Goal: Register for event/course

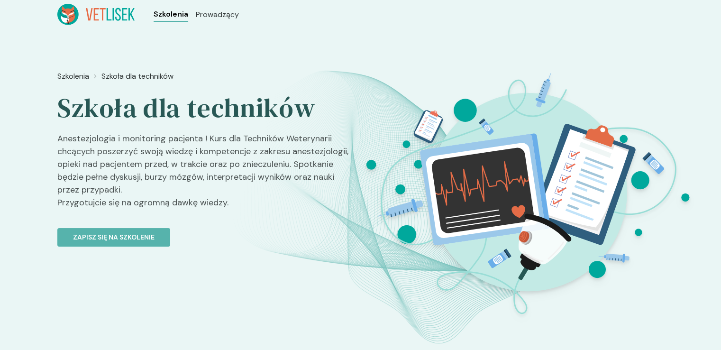
click at [178, 14] on span "Szkolenia" at bounding box center [171, 14] width 35 height 11
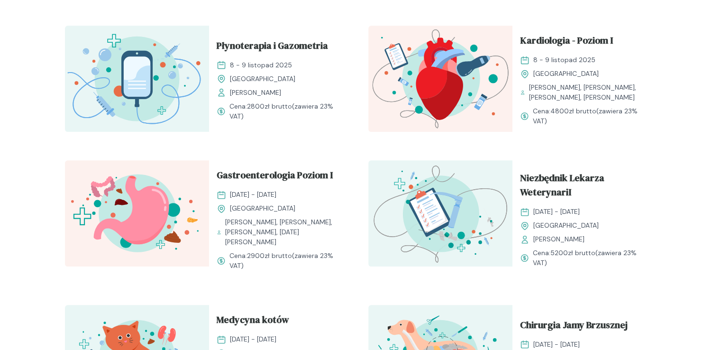
scroll to position [596, 0]
click at [314, 176] on span "Gastroenterologia Poziom I" at bounding box center [275, 177] width 116 height 18
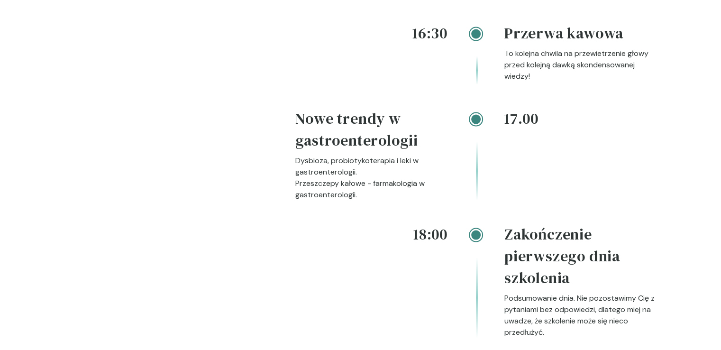
scroll to position [1957, 0]
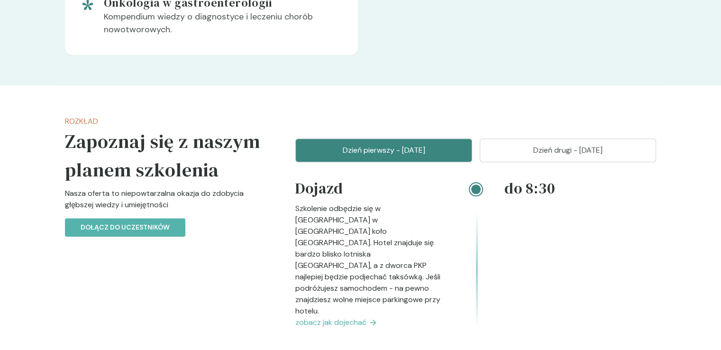
click at [597, 148] on p "Dzień drugi - 16 listopad" at bounding box center [568, 150] width 153 height 11
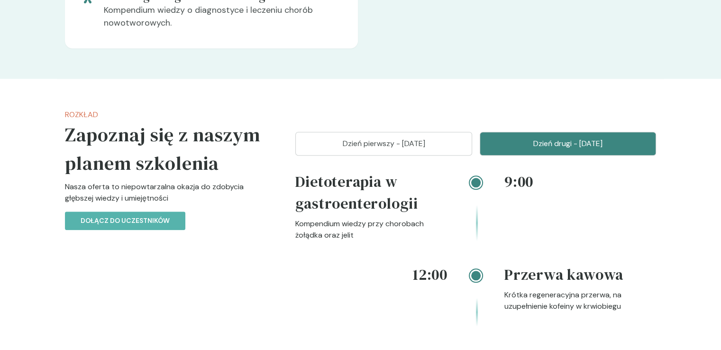
scroll to position [1015, 0]
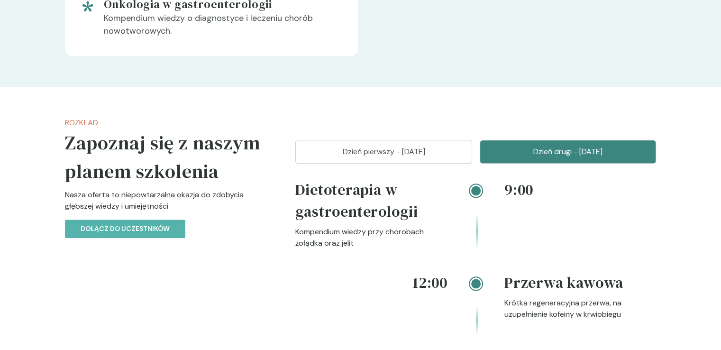
click at [448, 161] on button "Dzień pierwszy - 15 listopad" at bounding box center [383, 152] width 177 height 24
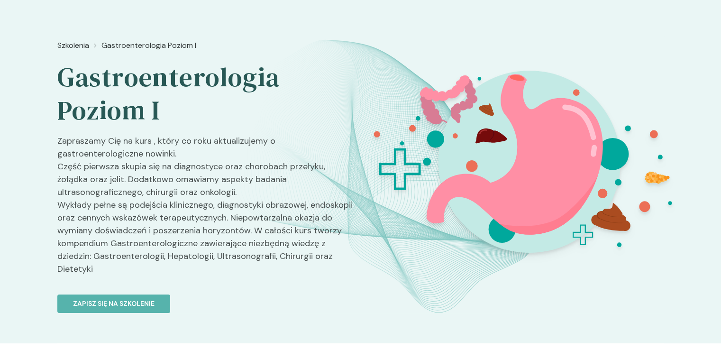
scroll to position [0, 0]
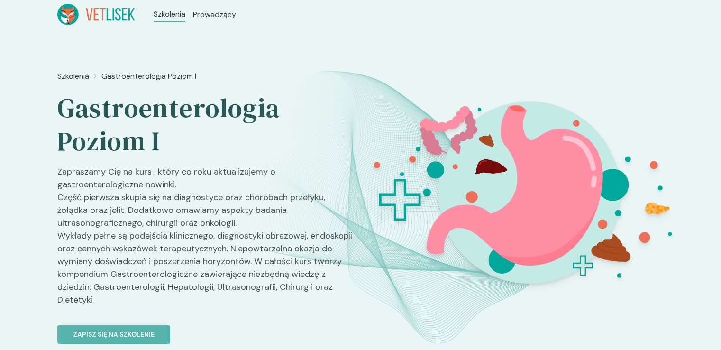
click at [691, 40] on div "Szkolenia Gastroenterologia Poziom I Gastroenterologia Poziom I Zapraszamy Cię …" at bounding box center [360, 201] width 721 height 345
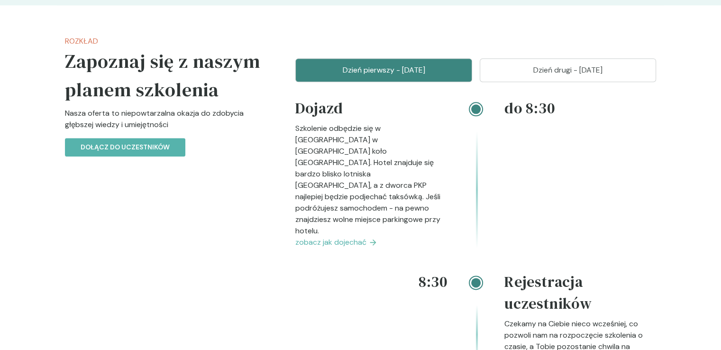
scroll to position [1114, 0]
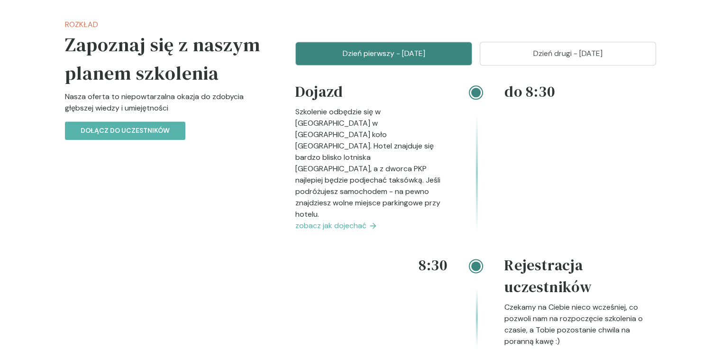
click at [578, 59] on button "Dzień drugi - 16 listopad" at bounding box center [568, 54] width 177 height 24
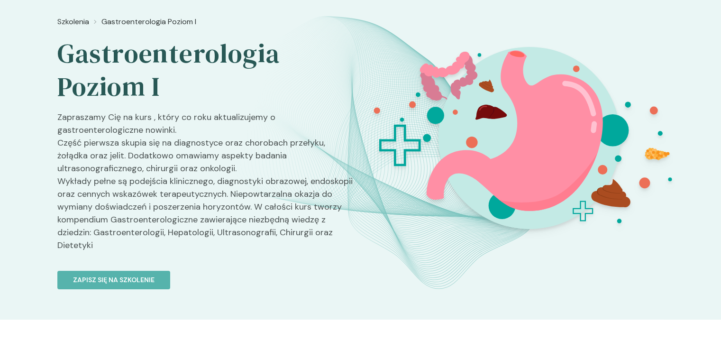
scroll to position [51, 0]
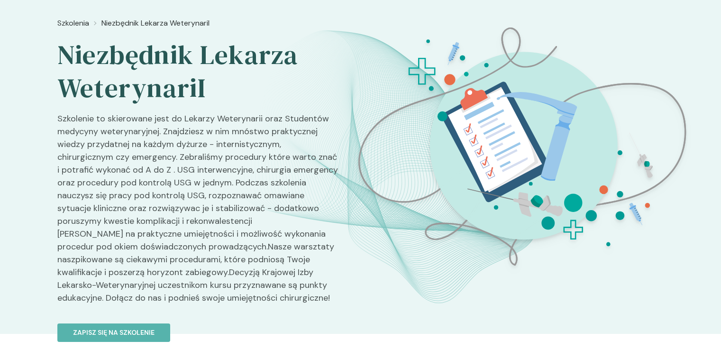
scroll to position [54, 0]
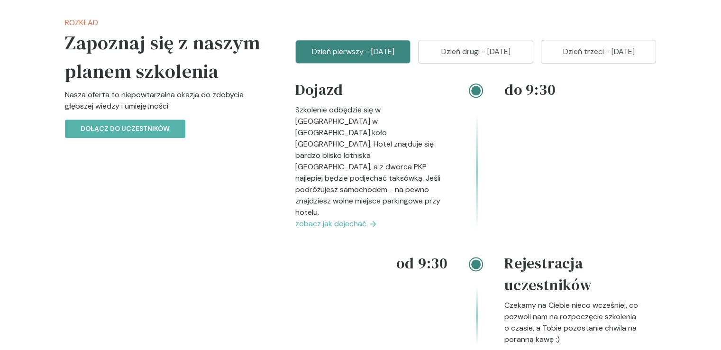
scroll to position [1103, 0]
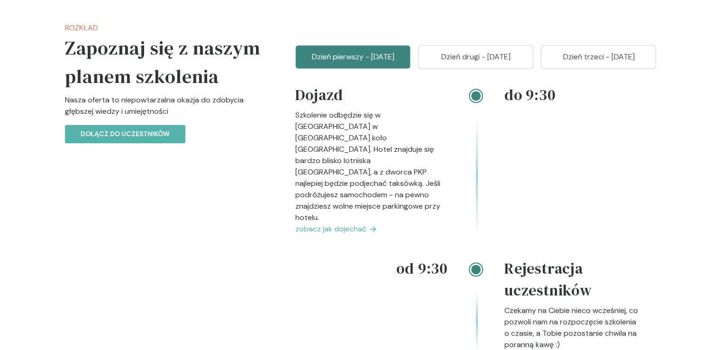
click at [506, 63] on p "Dzień drugi - 26 październik" at bounding box center [476, 56] width 92 height 11
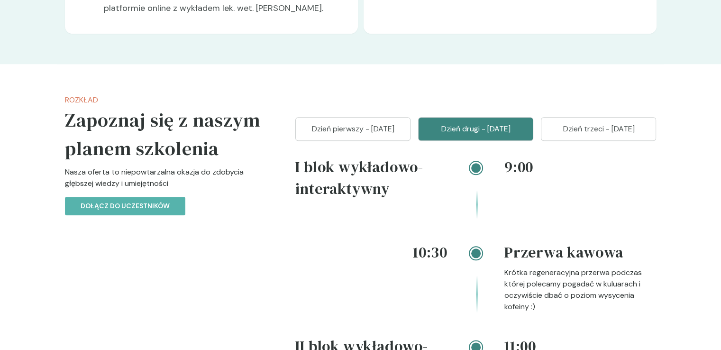
scroll to position [1030, 0]
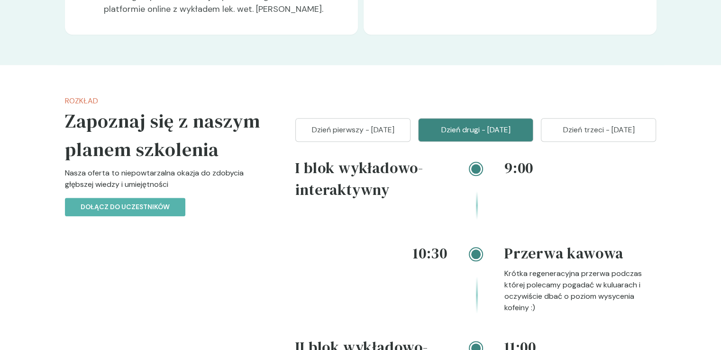
click at [606, 136] on p "Dzień trzeci - 27 październik" at bounding box center [599, 129] width 92 height 11
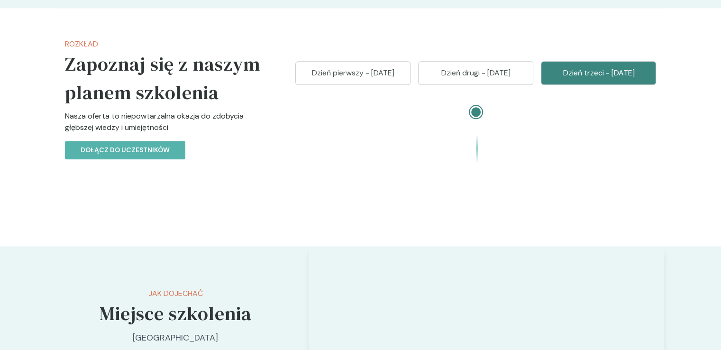
scroll to position [1085, 0]
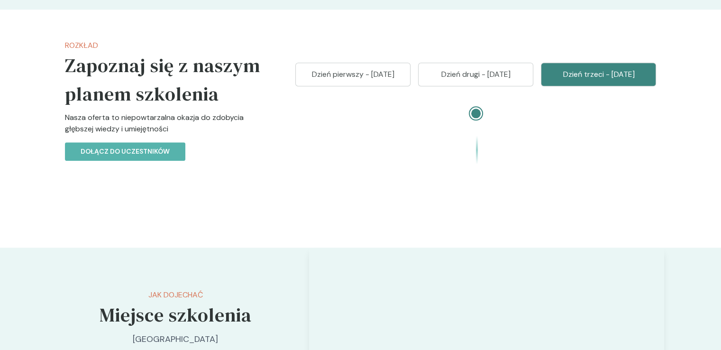
click at [493, 86] on button "Dzień drugi - 26 październik" at bounding box center [475, 75] width 115 height 24
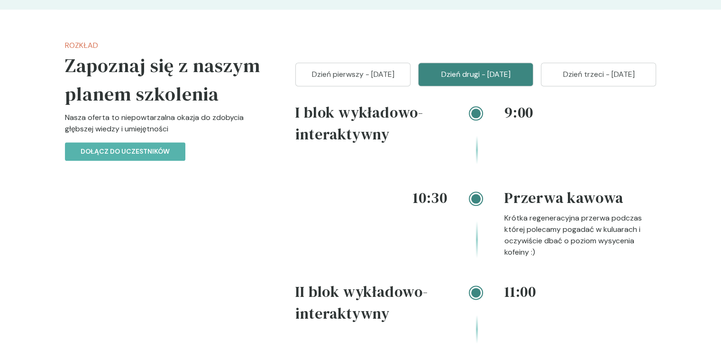
click at [386, 80] on p "Dzień pierwszy - 25 październik" at bounding box center [353, 74] width 92 height 11
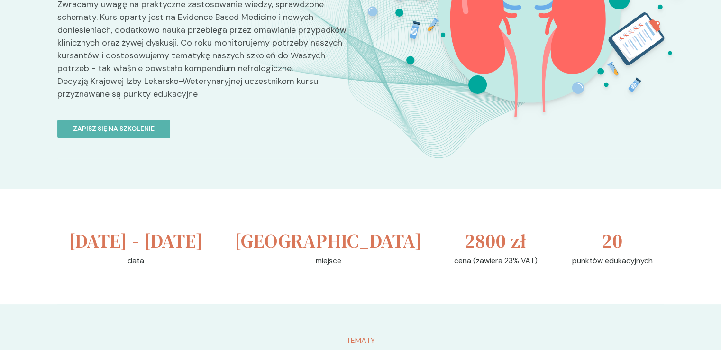
scroll to position [182, 0]
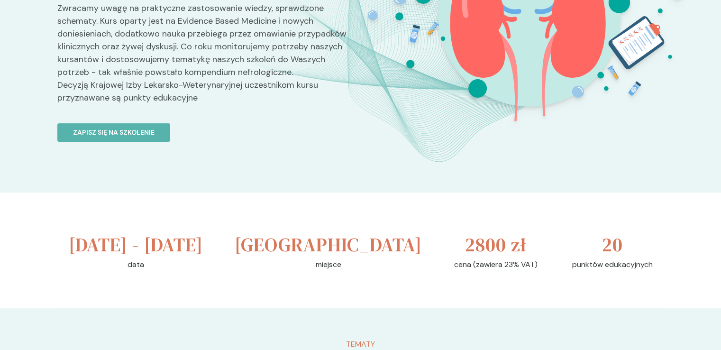
click at [508, 193] on div at bounding box center [528, 70] width 337 height 370
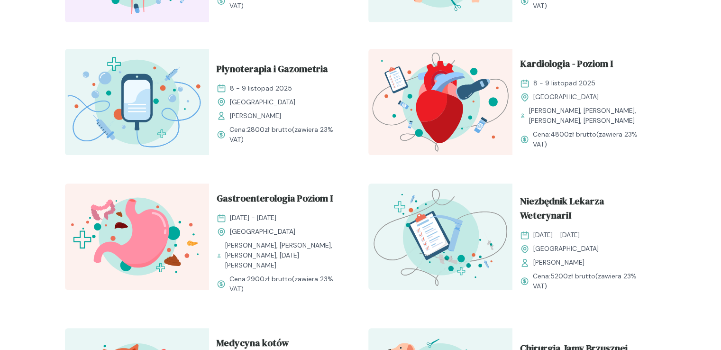
scroll to position [562, 0]
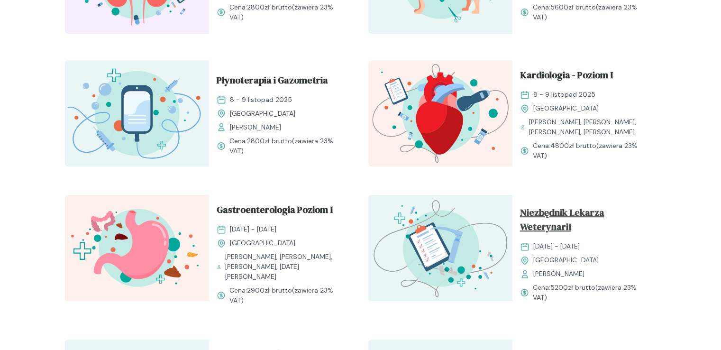
click at [574, 213] on span "Niezbędnik Lekarza WeterynariI" at bounding box center [584, 221] width 129 height 32
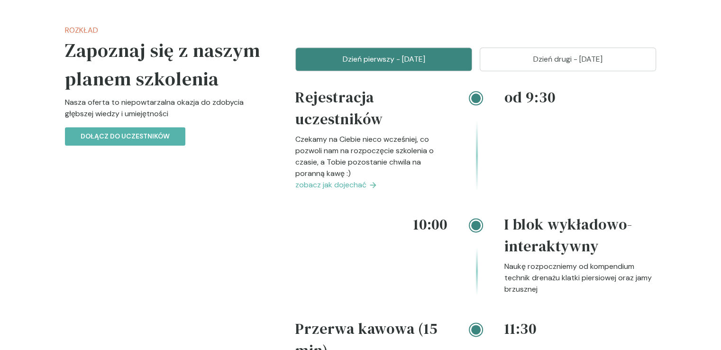
scroll to position [1176, 0]
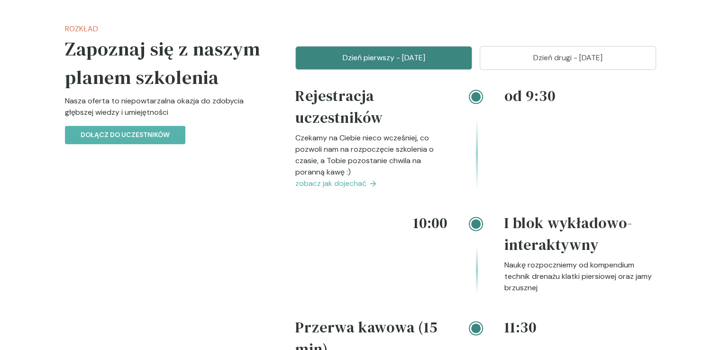
click at [618, 57] on p "Dzień drugi - [DATE]" at bounding box center [568, 57] width 153 height 11
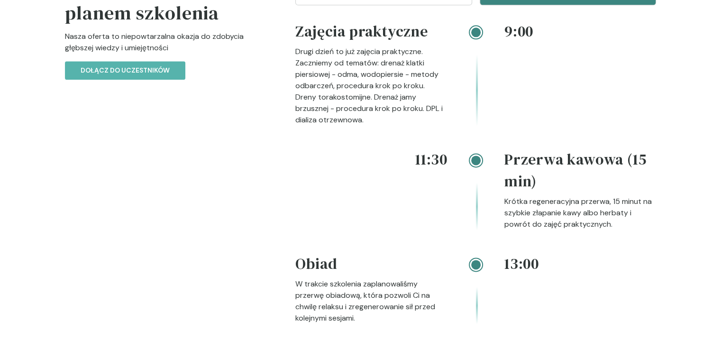
scroll to position [1238, 0]
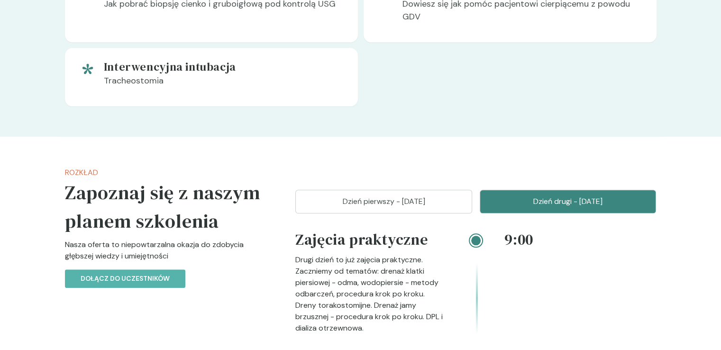
click at [445, 209] on button "Dzień pierwszy - [DATE]" at bounding box center [383, 202] width 177 height 24
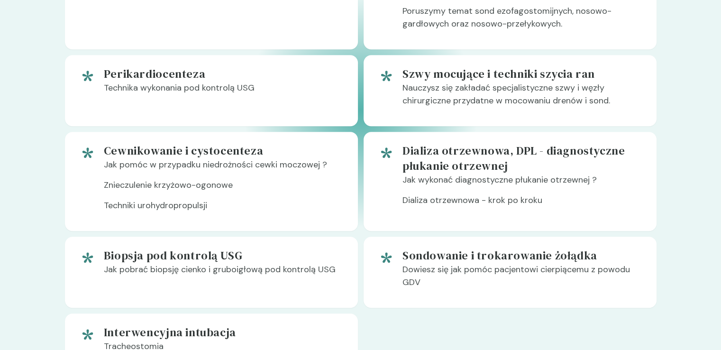
scroll to position [0, 0]
